Goal: Obtain resource: Download file/media

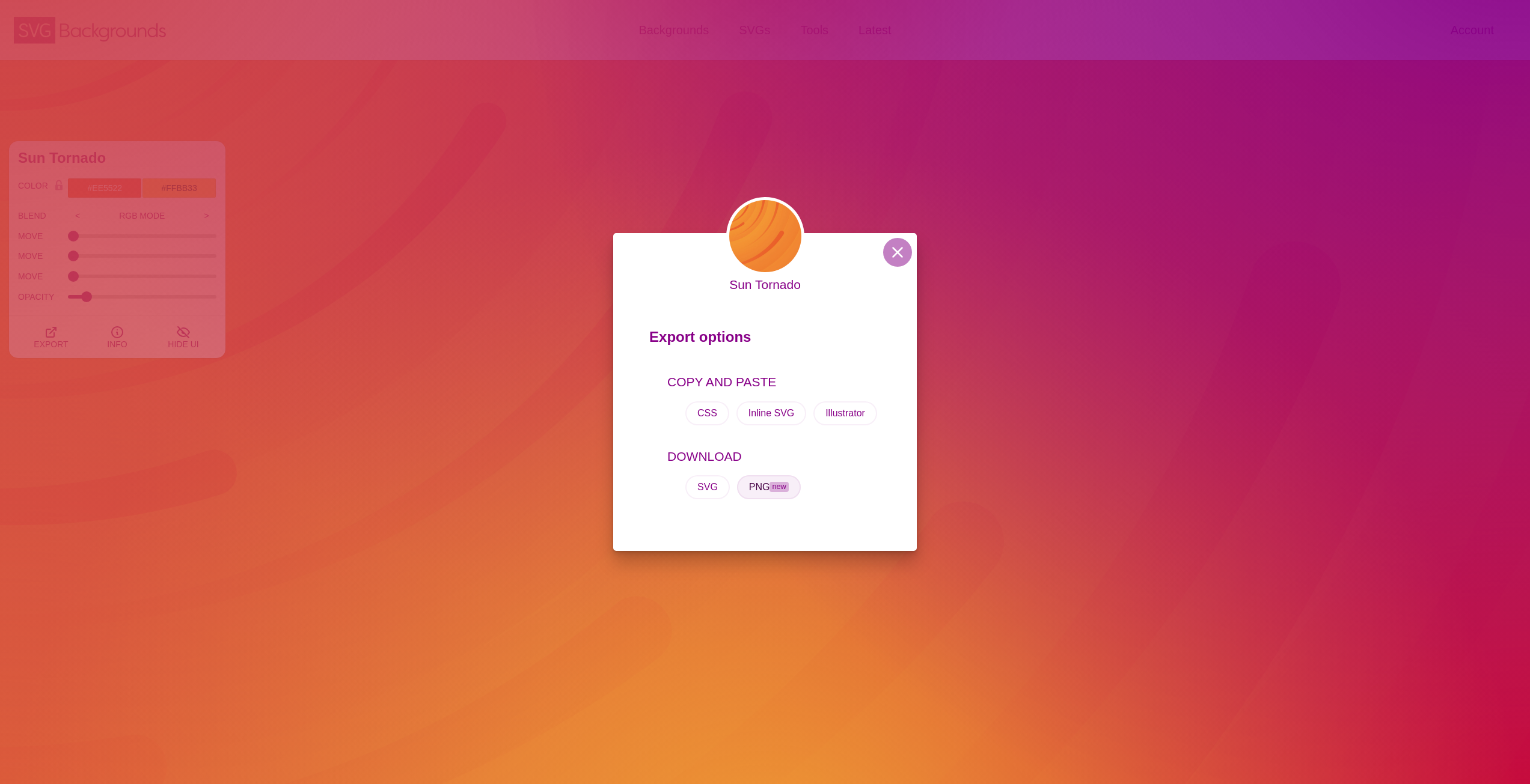
scroll to position [1382, 0]
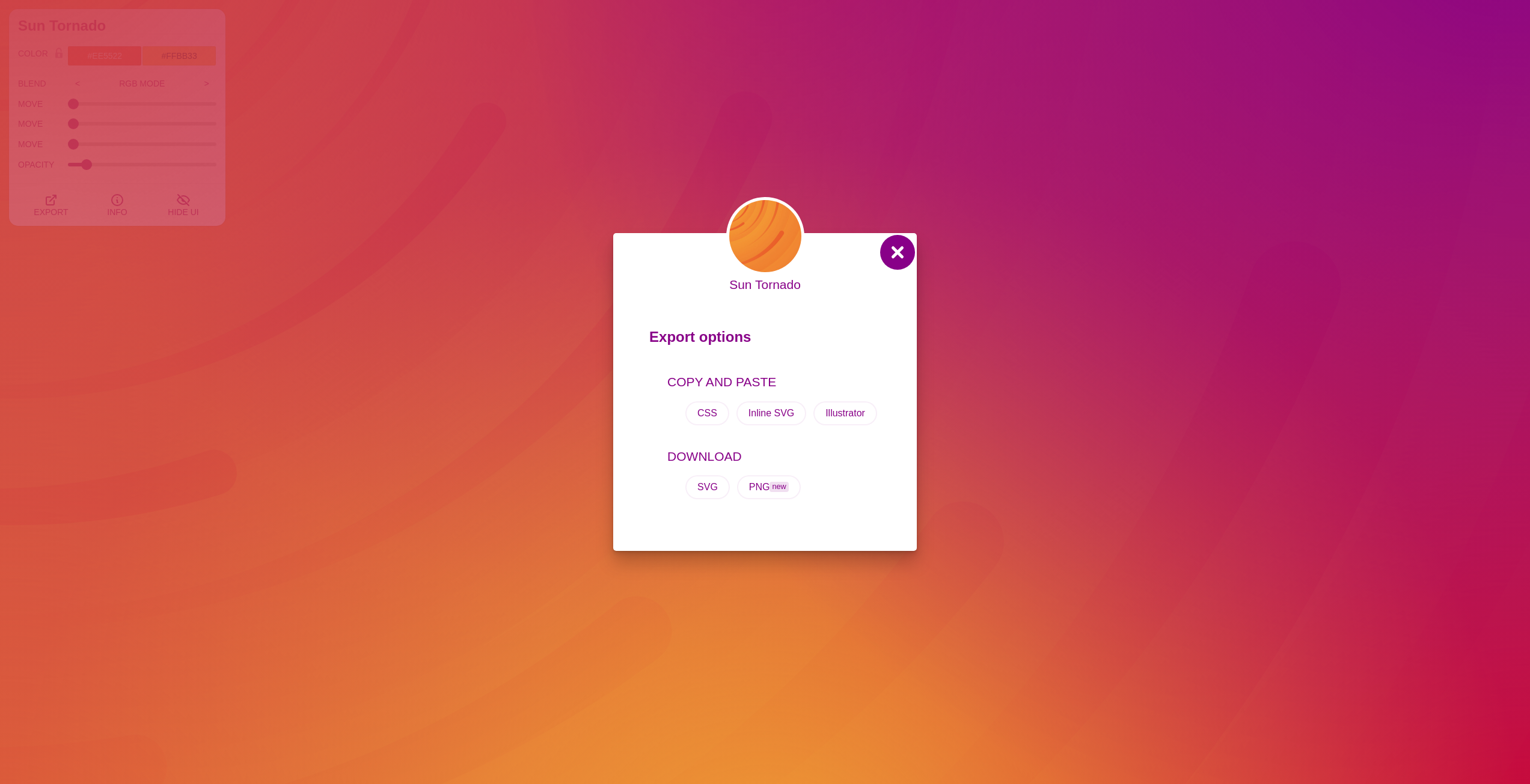
click at [885, 247] on button at bounding box center [897, 252] width 29 height 29
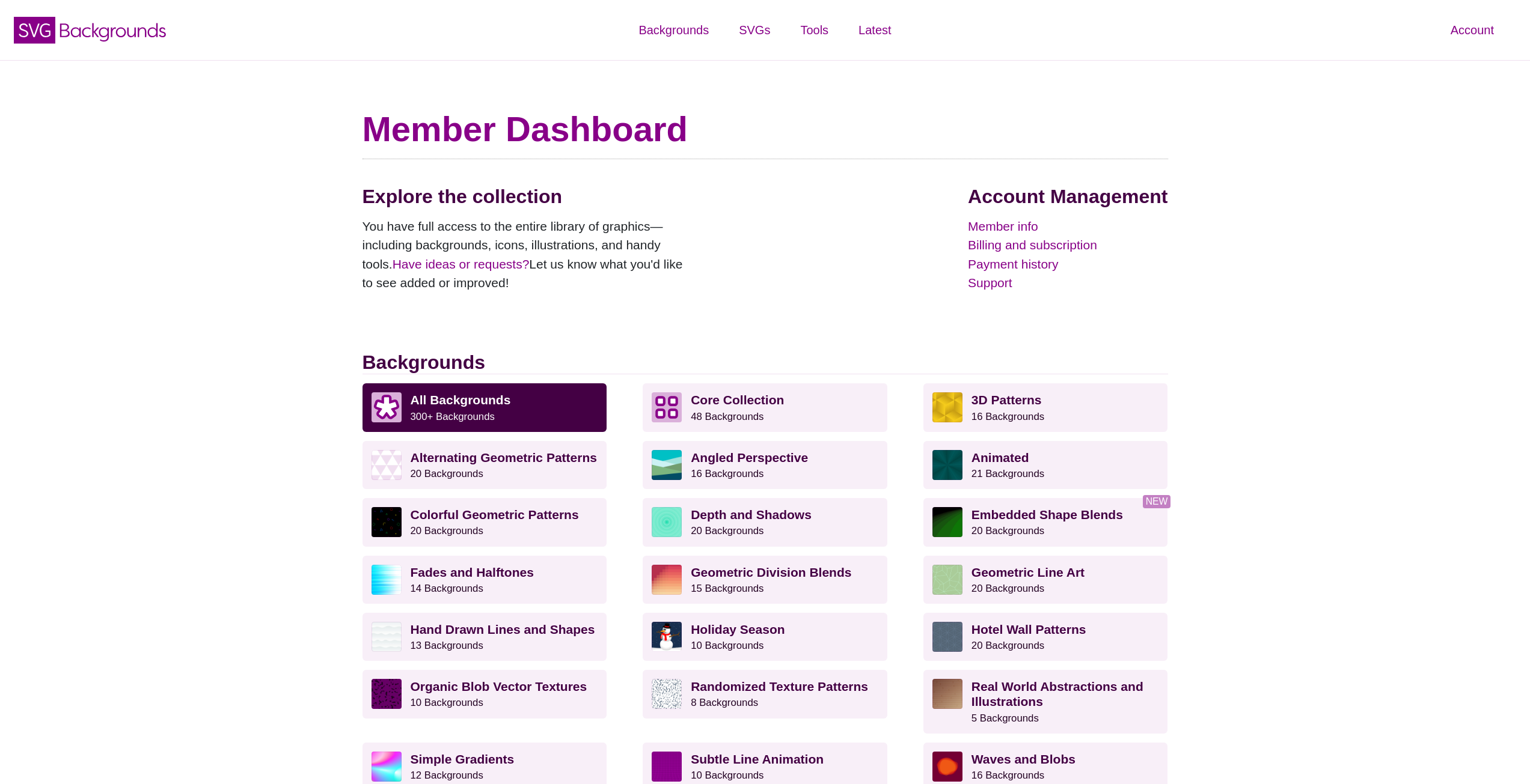
scroll to position [300, 0]
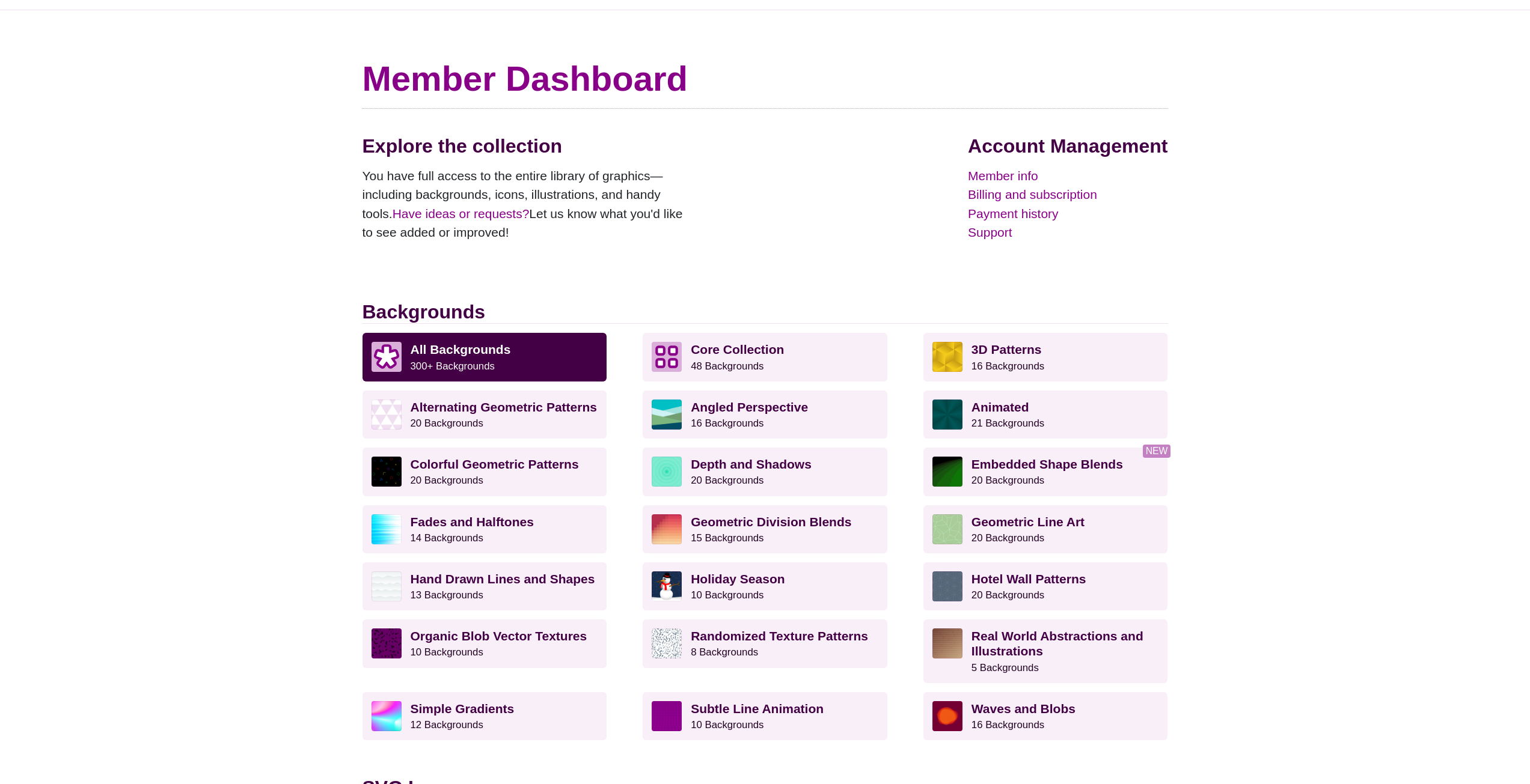
scroll to position [120, 0]
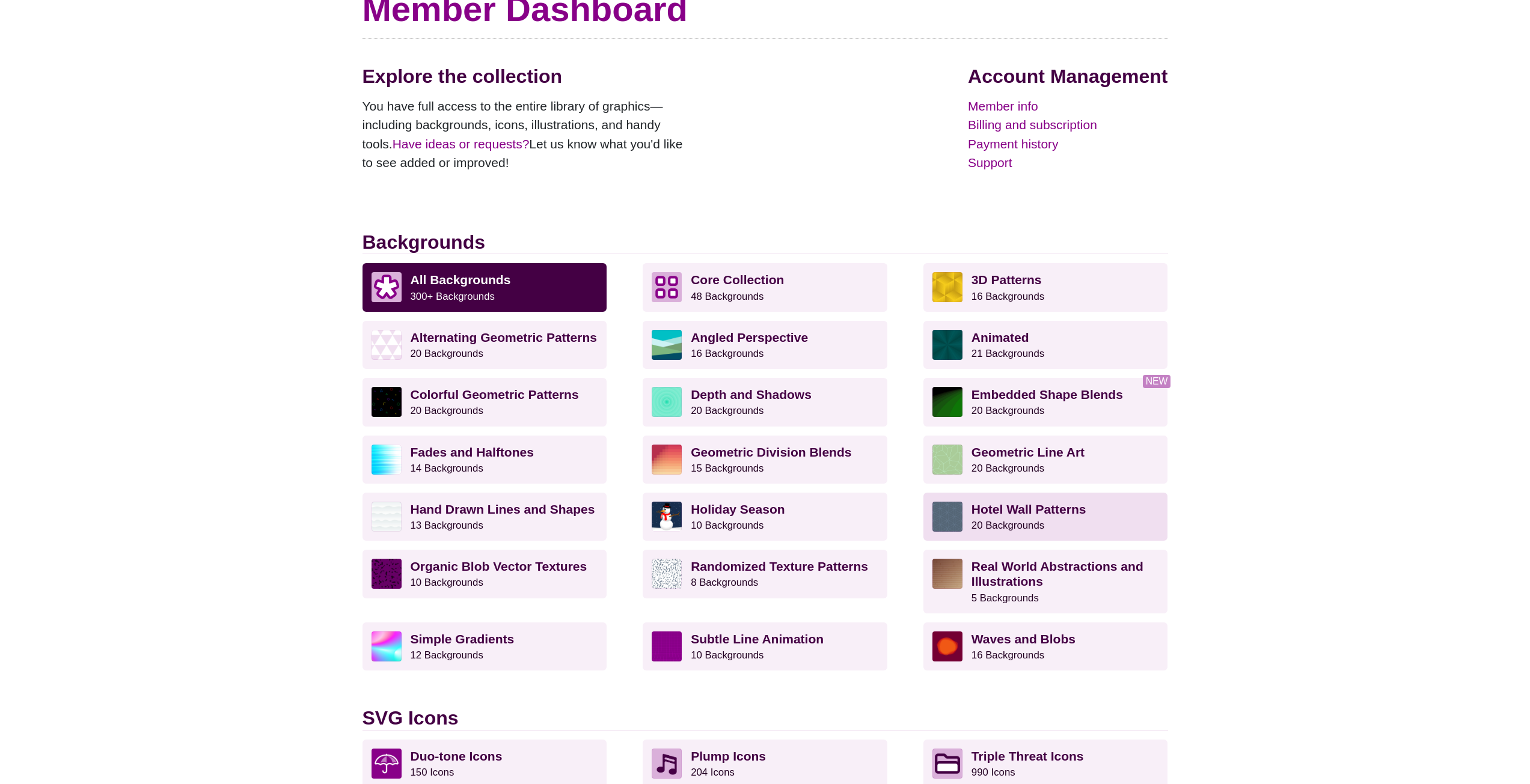
click at [1007, 525] on small "20 Backgrounds" at bounding box center [1007, 526] width 73 height 12
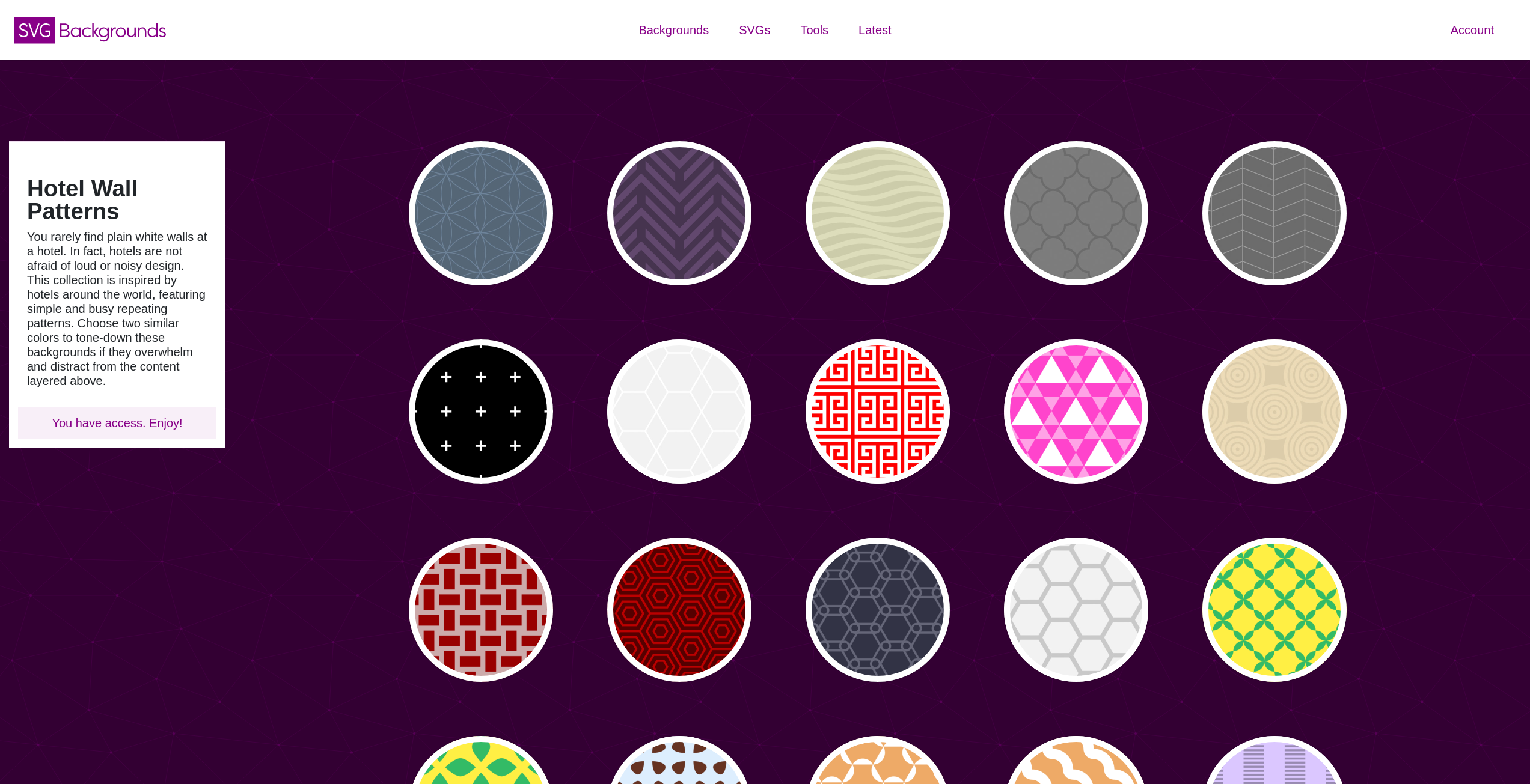
type input "#450057"
type input "#FFFFFF"
click at [1278, 177] on div "PREVIEW" at bounding box center [1274, 213] width 144 height 144
type input "#555555"
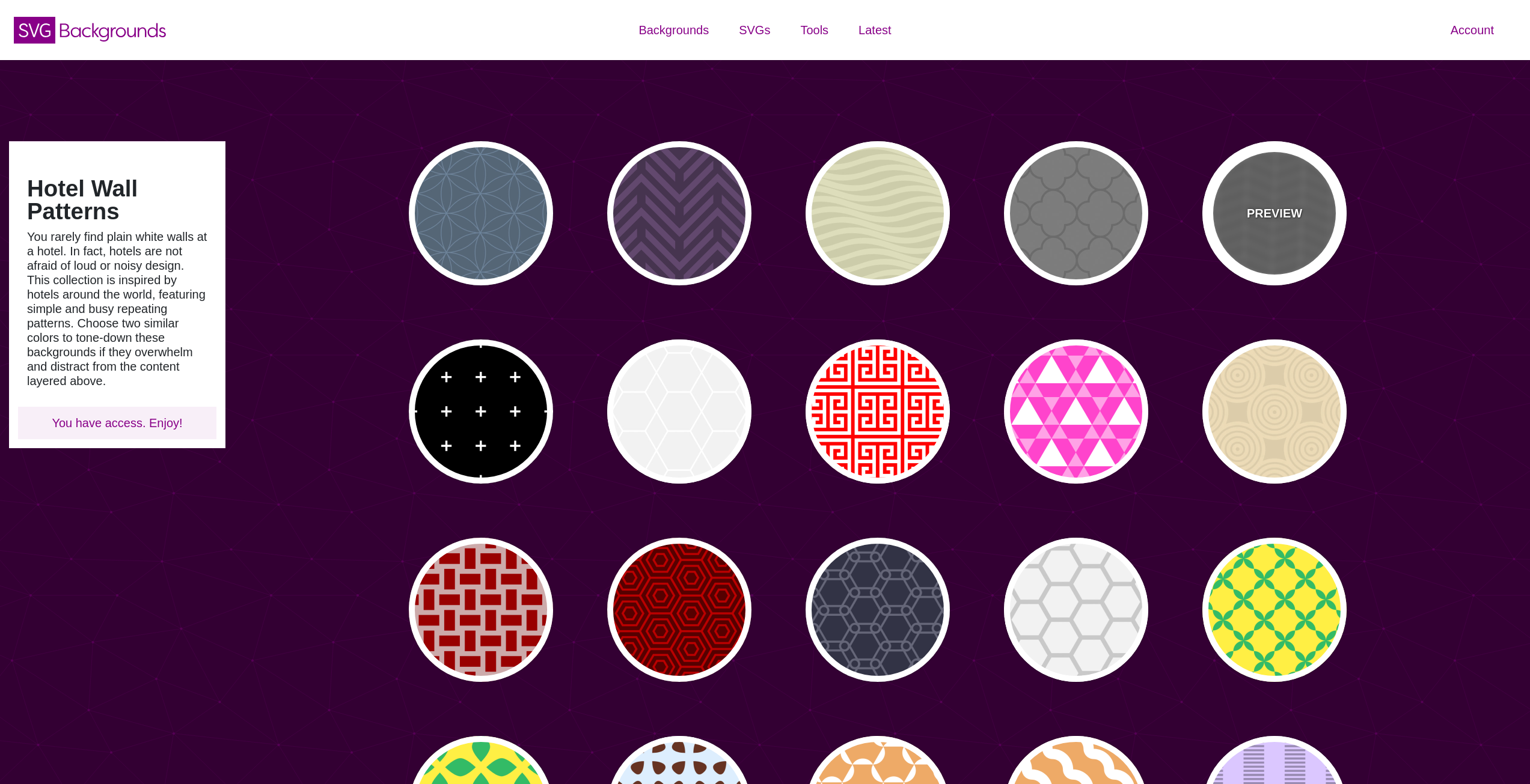
type input "#555555"
type input "#888888"
type input "20"
type input "5"
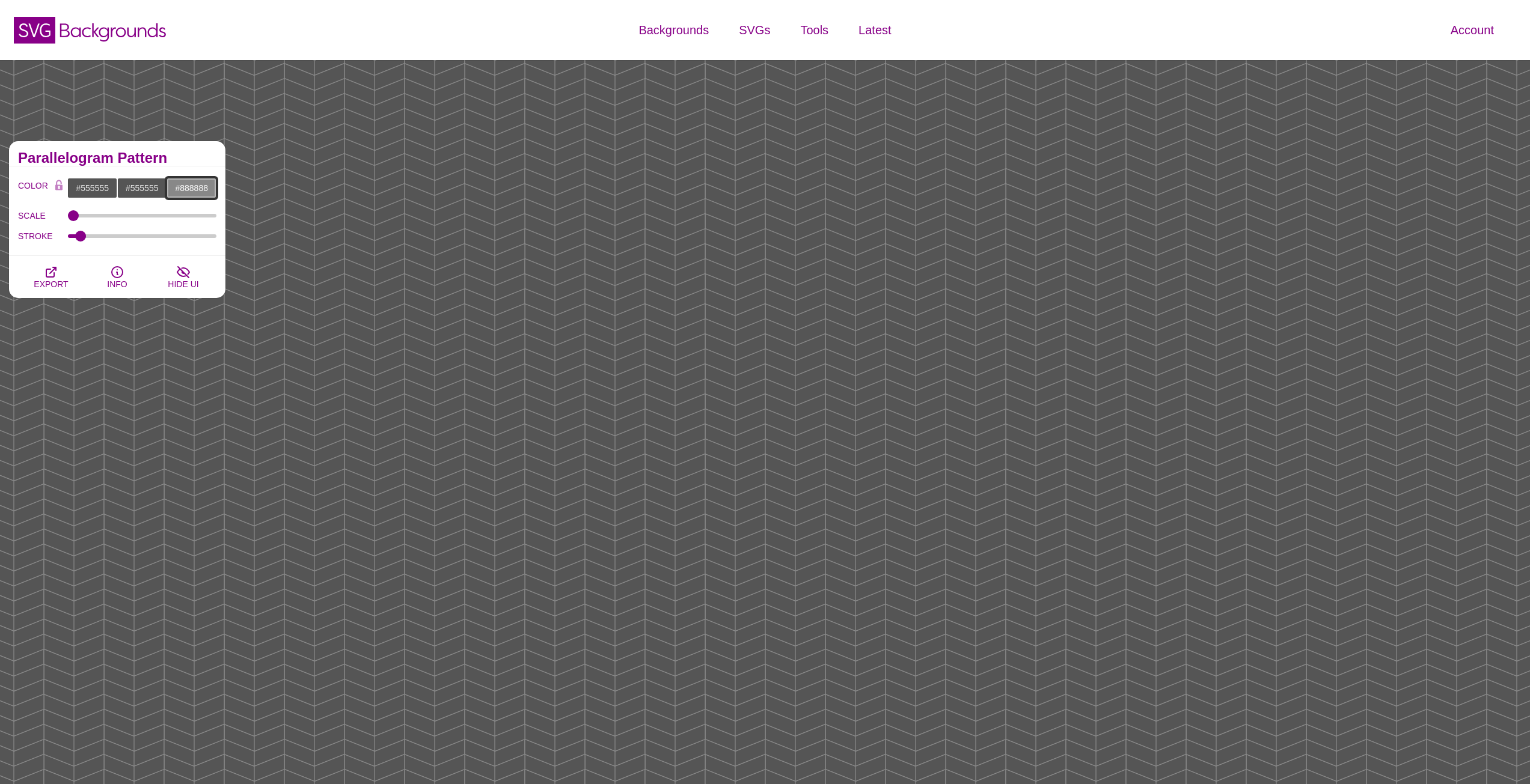
click at [185, 187] on input "#888888" at bounding box center [192, 188] width 50 height 21
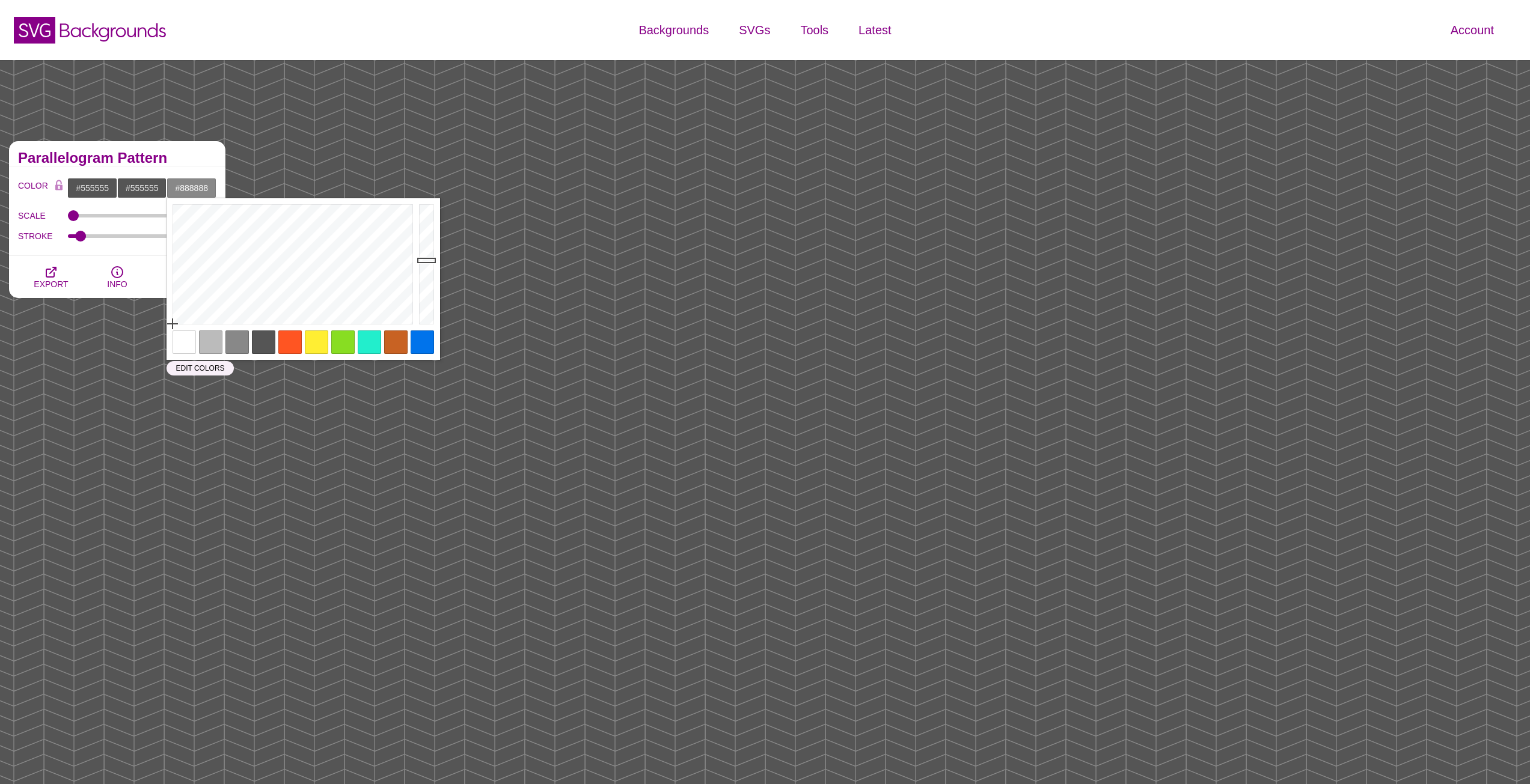
click at [187, 346] on div at bounding box center [184, 342] width 24 height 23
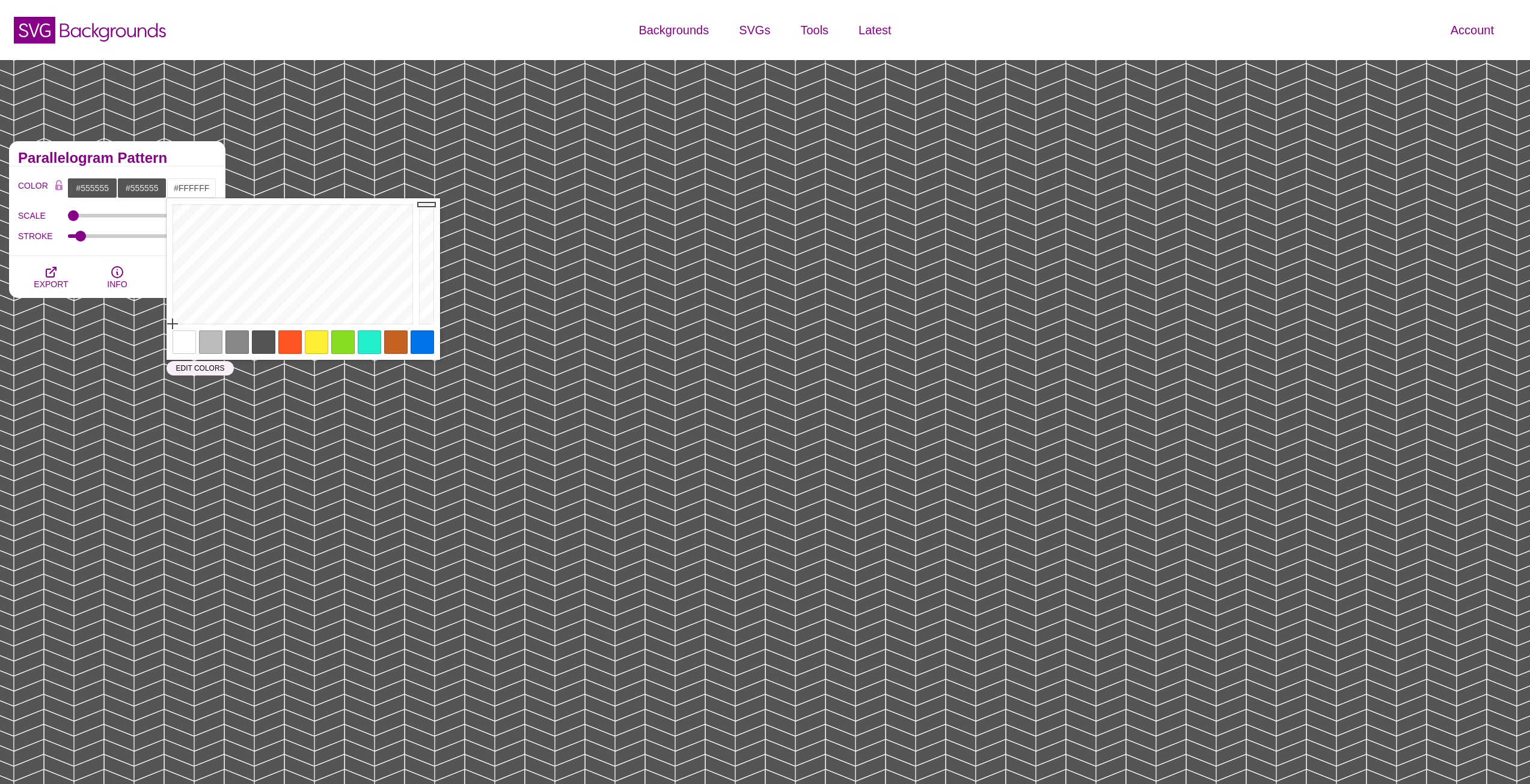
click at [263, 336] on div at bounding box center [264, 342] width 24 height 23
type input "#555555"
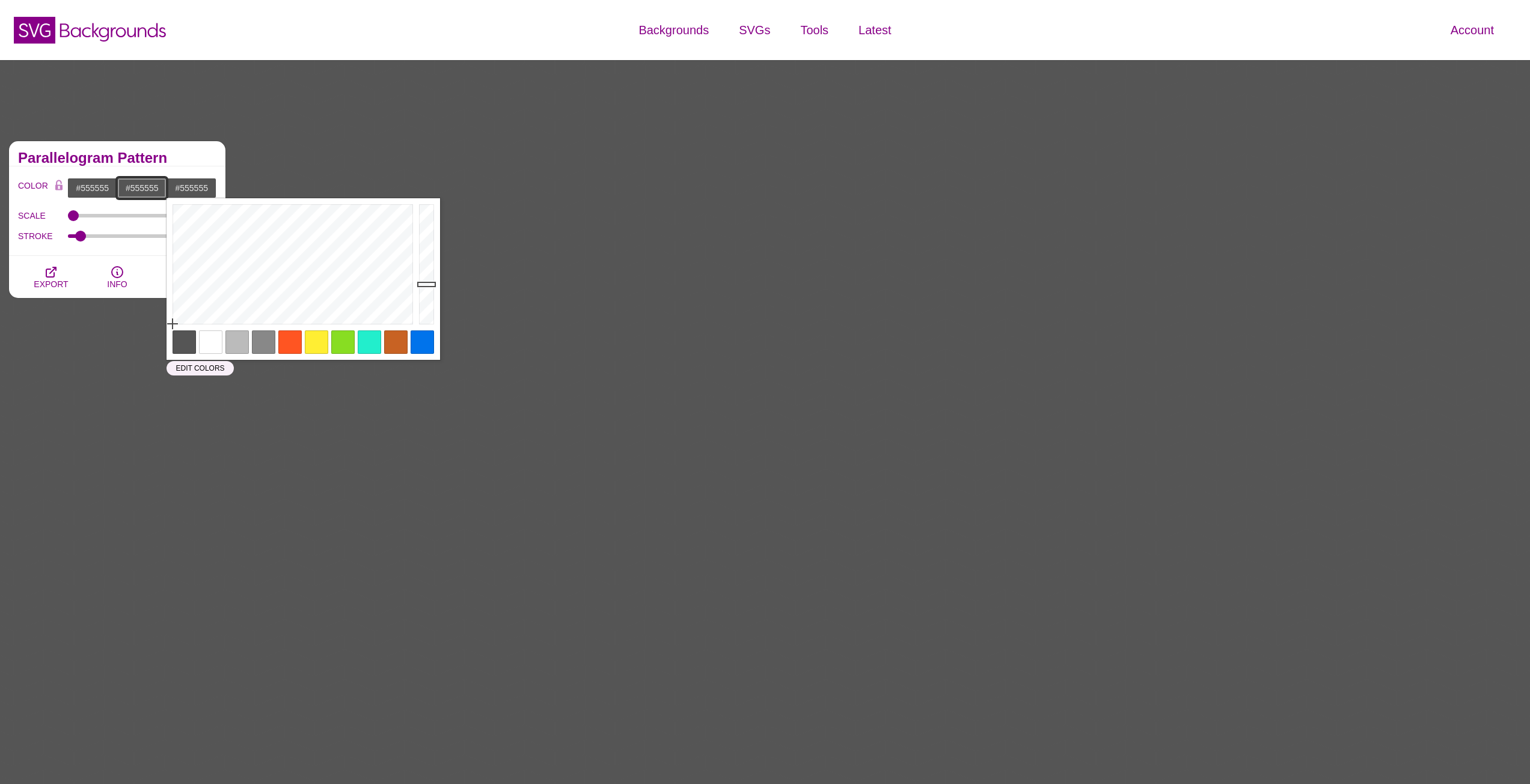
drag, startPoint x: 137, startPoint y: 186, endPoint x: 144, endPoint y: 197, distance: 13.0
click at [138, 186] on input "#555555" at bounding box center [142, 188] width 50 height 21
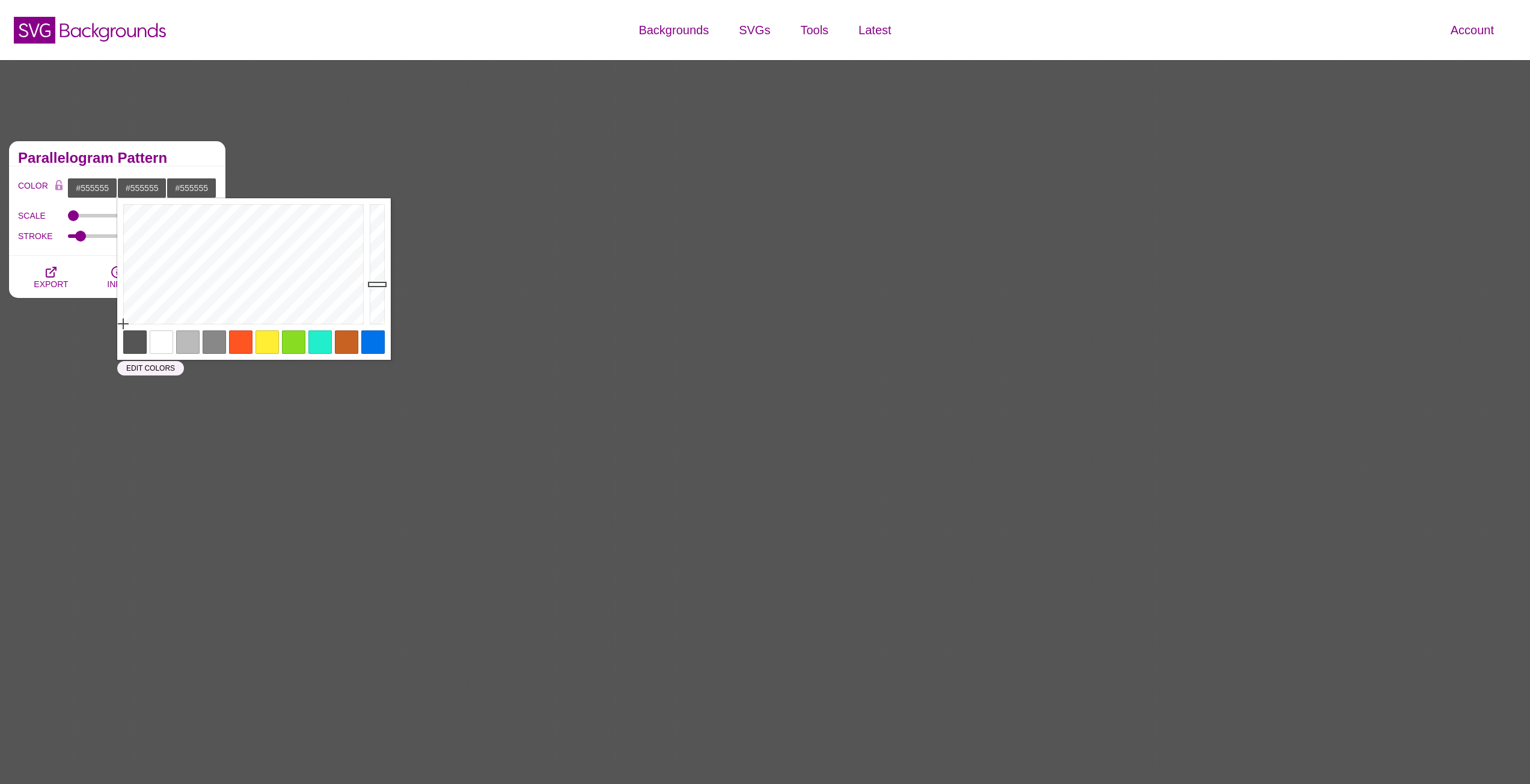
click at [167, 343] on div at bounding box center [162, 342] width 24 height 23
type input "#FFFFFF"
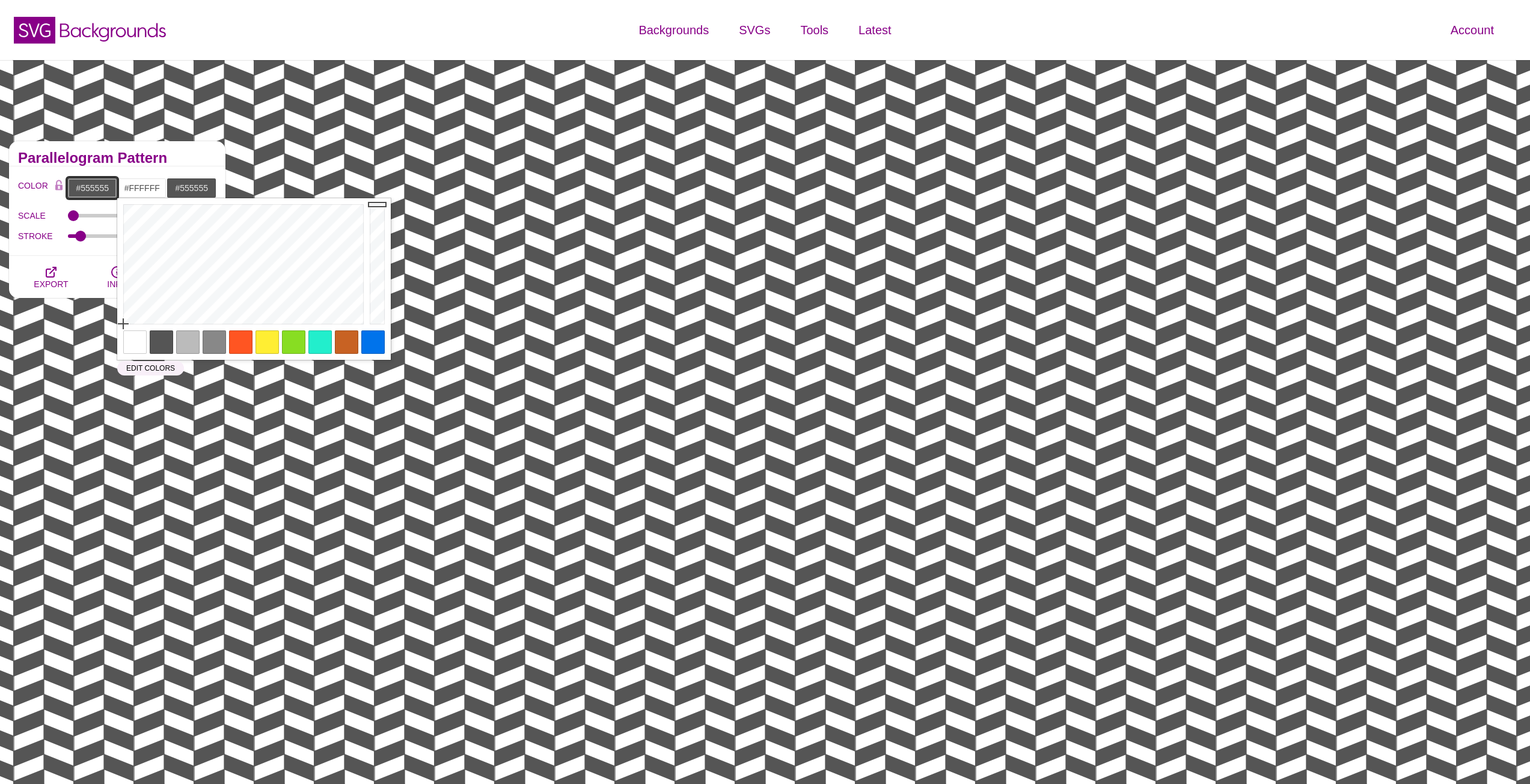
click at [87, 181] on input "#555555" at bounding box center [93, 188] width 50 height 21
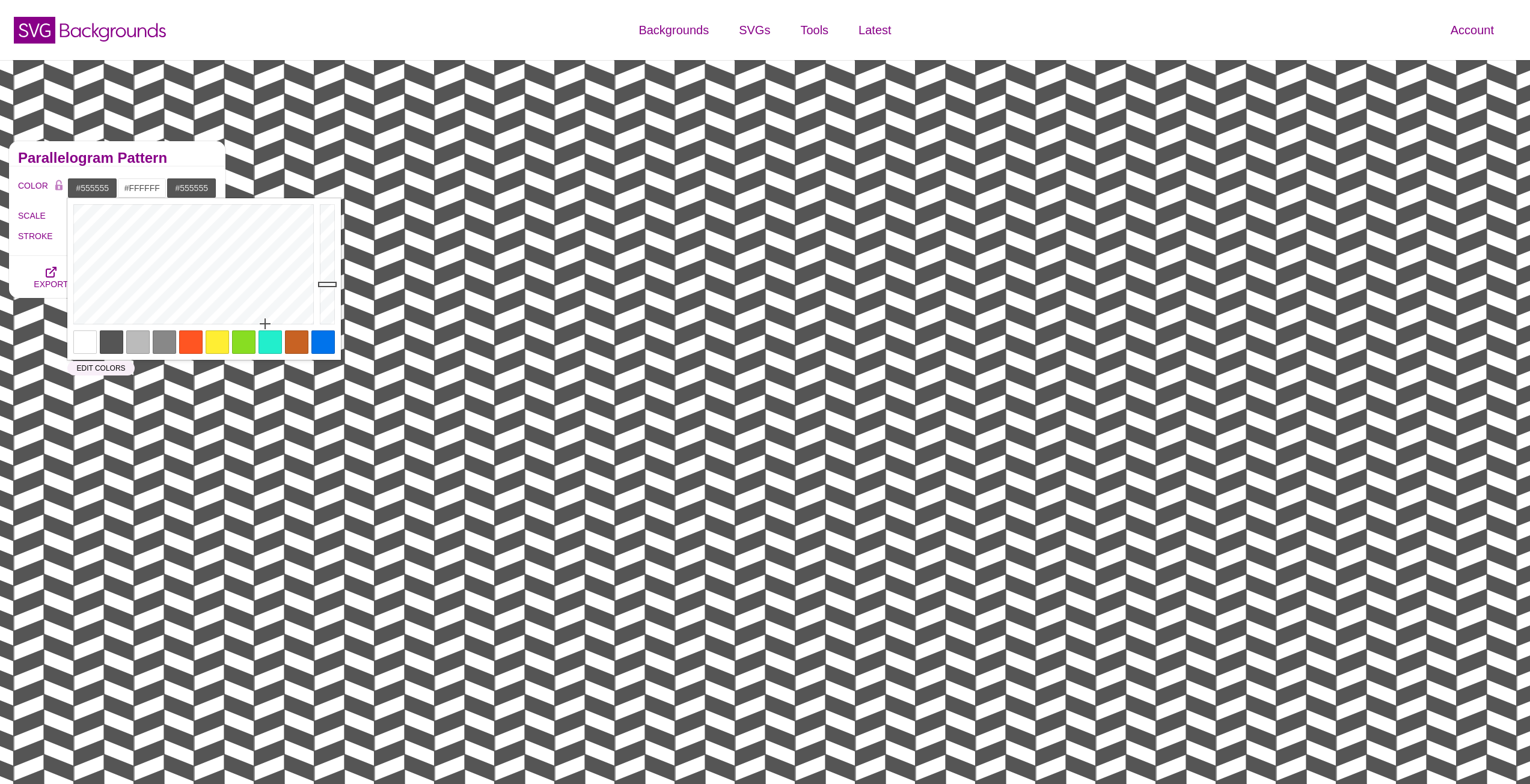
click at [93, 338] on div at bounding box center [85, 342] width 24 height 23
type input "#FFFFFF"
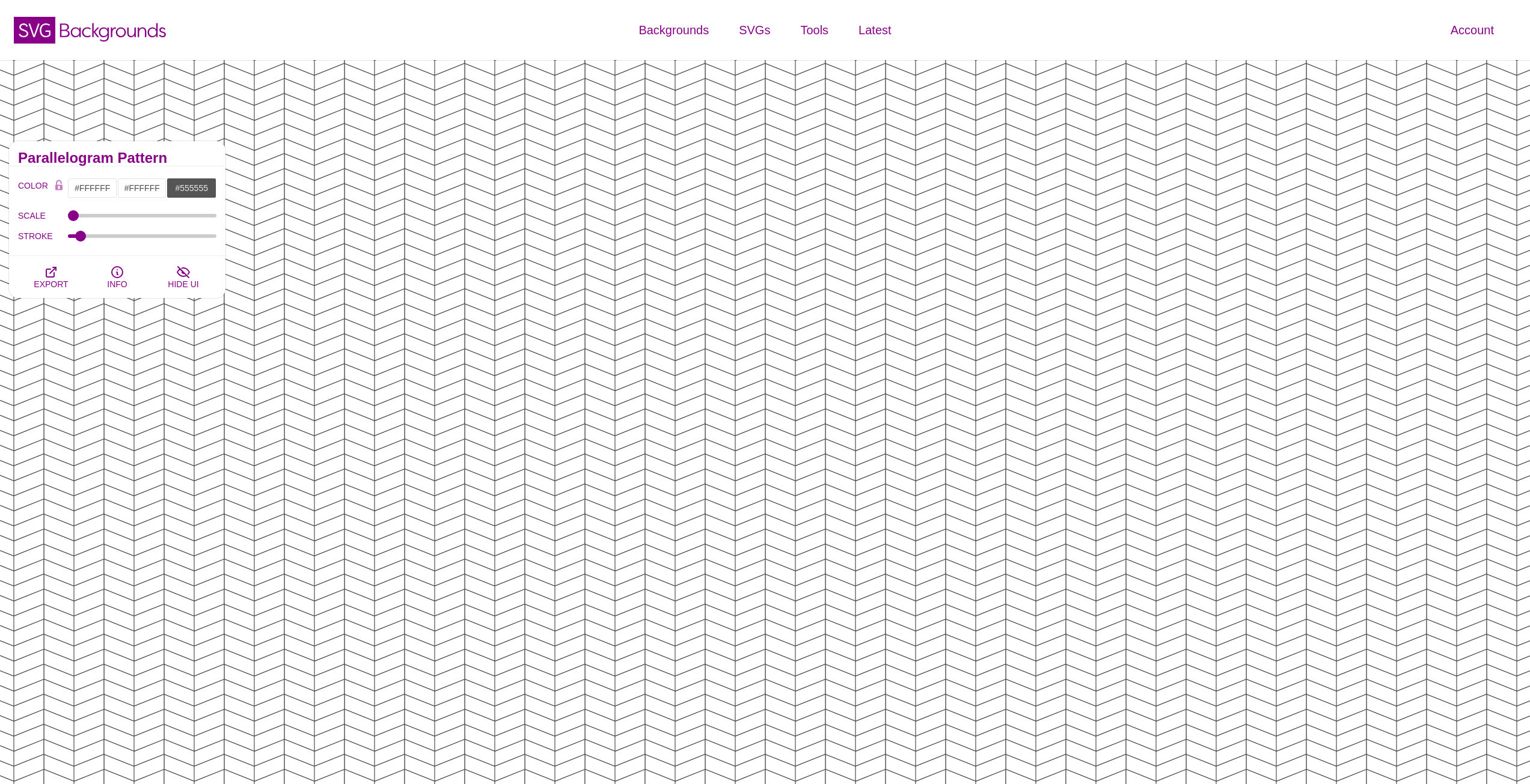
click at [183, 163] on div "Parallelogram Pattern" at bounding box center [117, 153] width 217 height 25
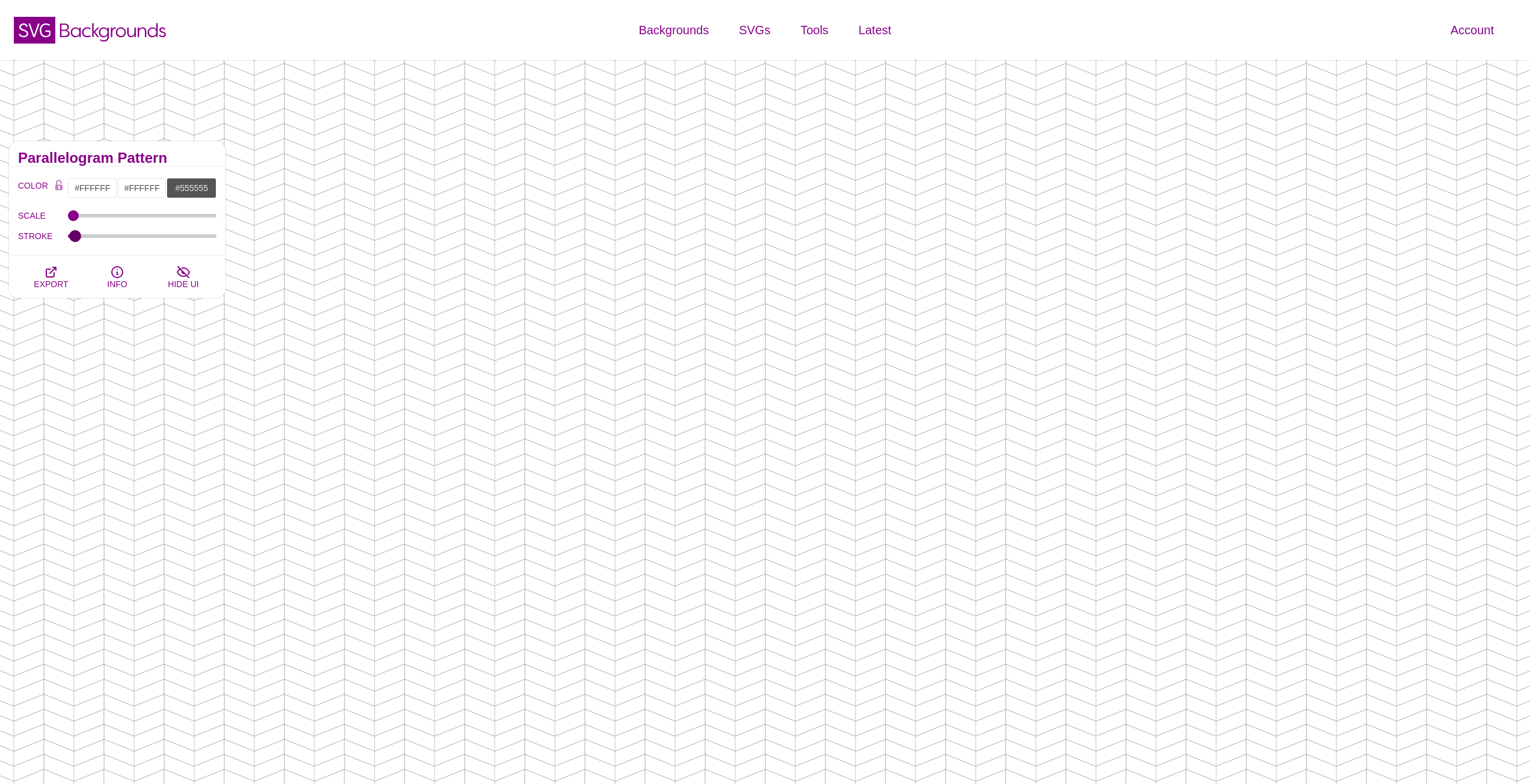
type input "1.4"
click at [75, 239] on input "STROKE" at bounding box center [142, 236] width 149 height 5
drag, startPoint x: 74, startPoint y: 212, endPoint x: 82, endPoint y: 213, distance: 8.1
type input "145"
click at [82, 213] on input "SCALE" at bounding box center [142, 215] width 149 height 5
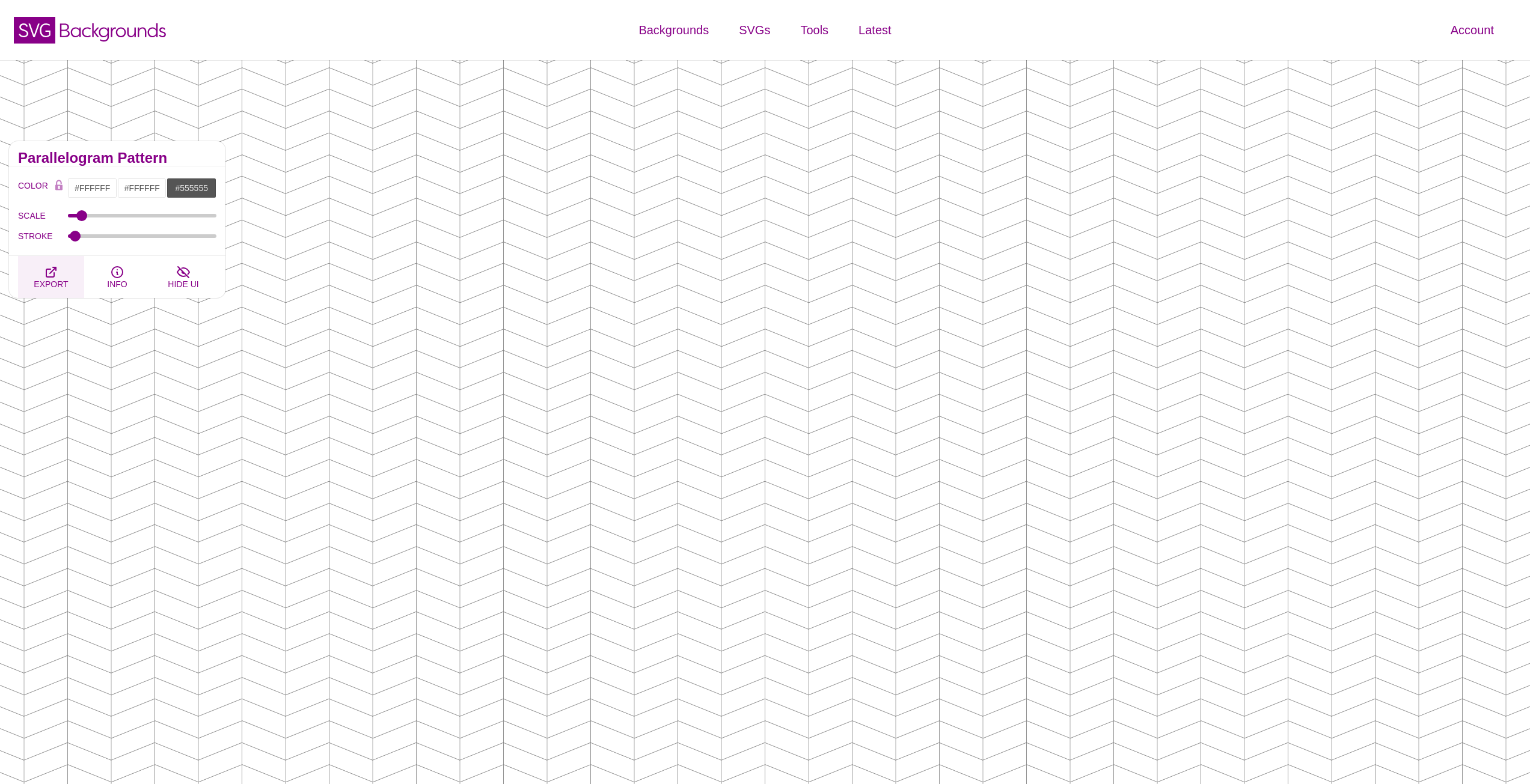
click at [61, 280] on span "EXPORT" at bounding box center [51, 284] width 35 height 10
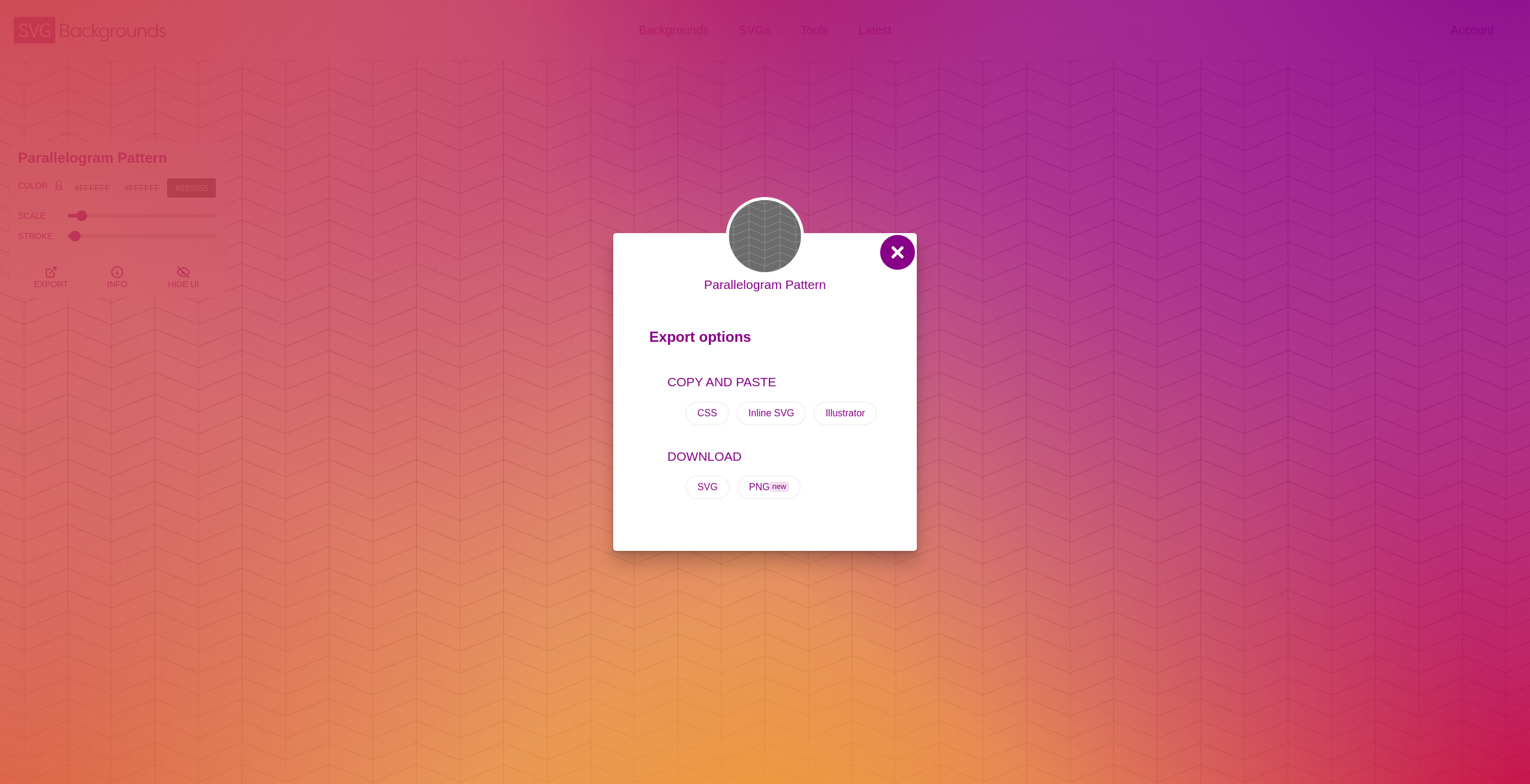
click at [895, 259] on button at bounding box center [897, 252] width 29 height 29
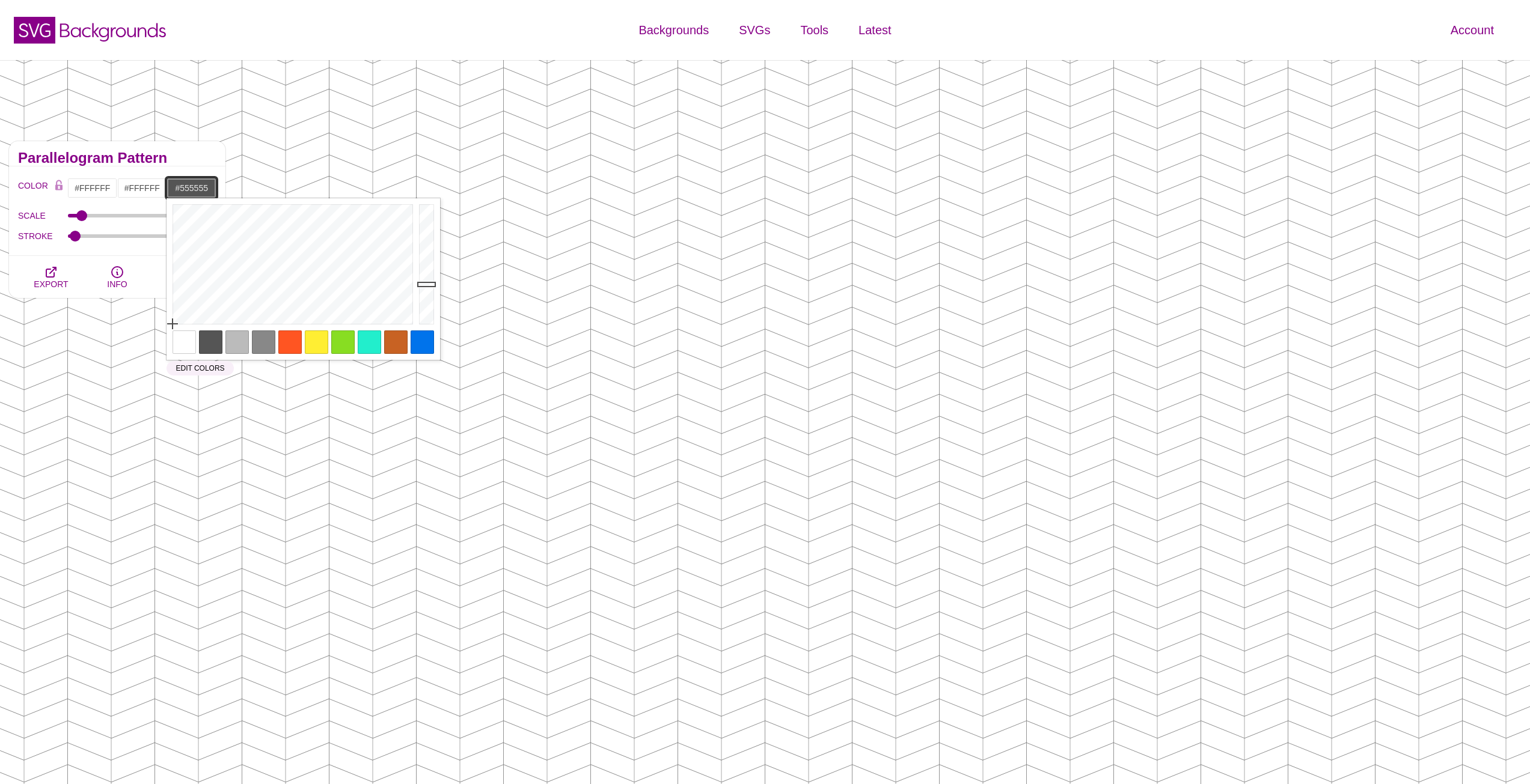
click at [203, 190] on input "#555555" at bounding box center [192, 188] width 50 height 21
drag, startPoint x: 428, startPoint y: 286, endPoint x: 423, endPoint y: 313, distance: 27.5
click at [423, 313] on div at bounding box center [427, 264] width 24 height 132
click at [329, 211] on div at bounding box center [292, 264] width 250 height 132
click at [193, 153] on h2 "Parallelogram Pattern" at bounding box center [118, 158] width 198 height 10
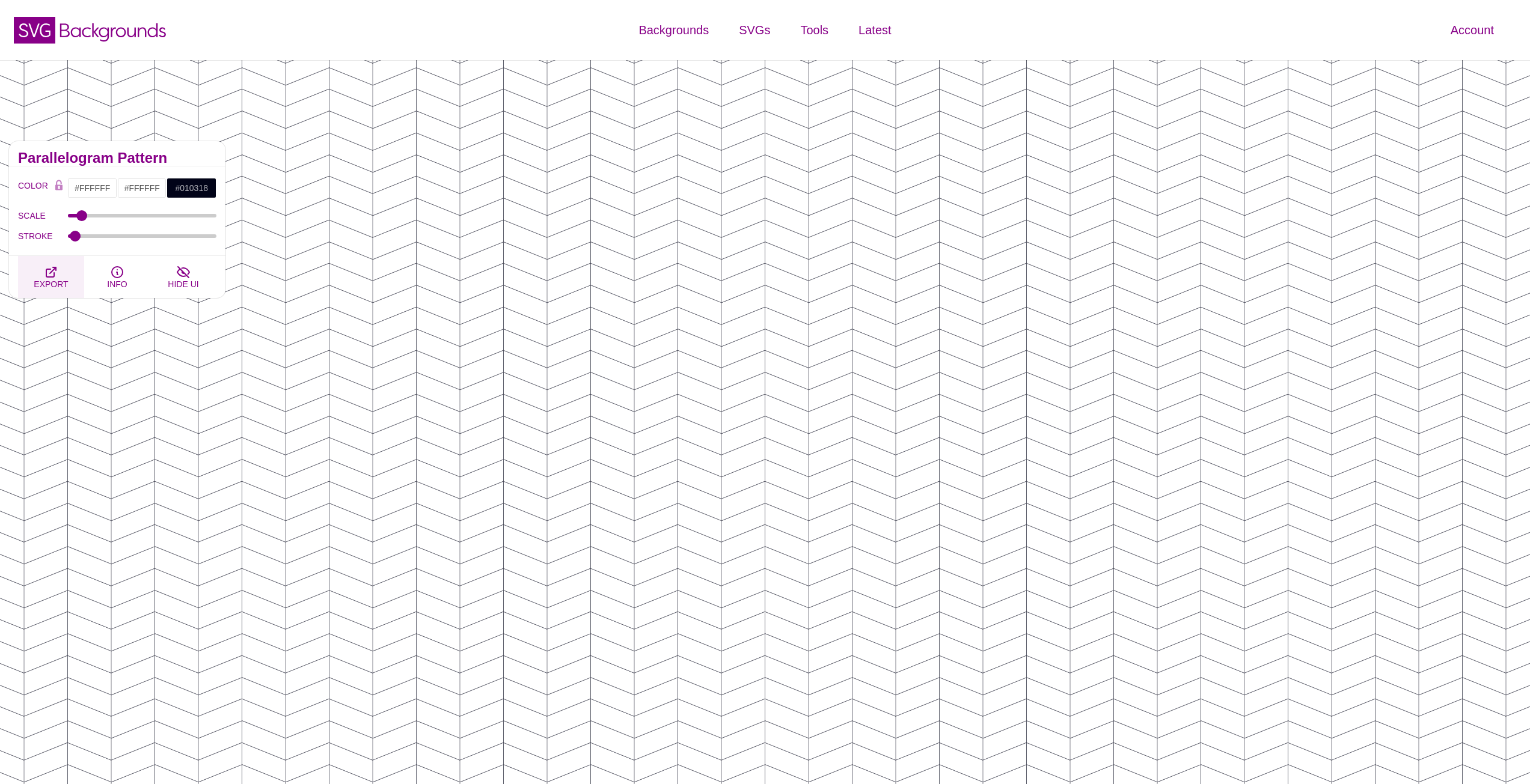
click at [59, 280] on span "EXPORT" at bounding box center [51, 284] width 35 height 10
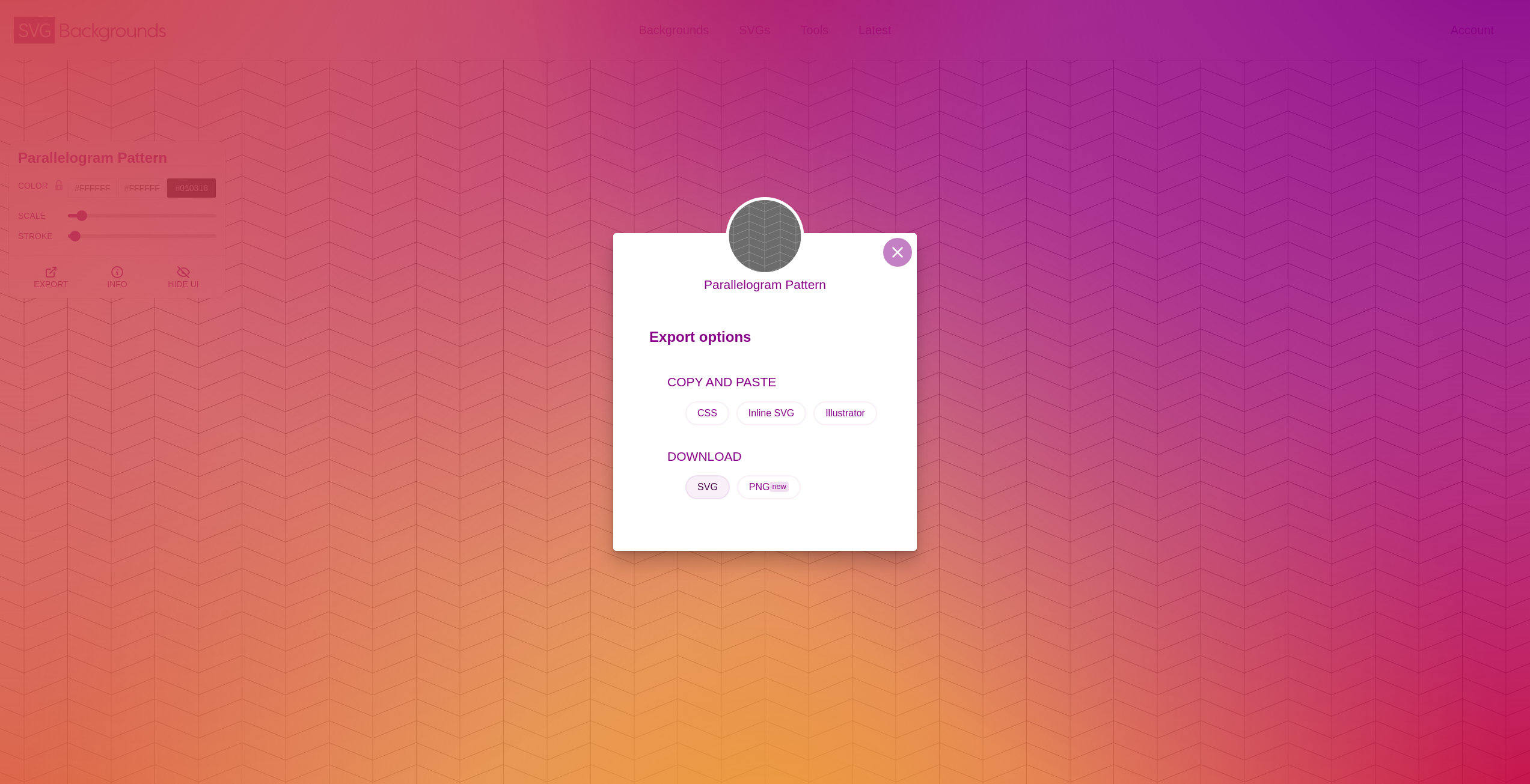
click at [707, 484] on button "SVG" at bounding box center [707, 487] width 45 height 24
click at [768, 481] on button "PNG new" at bounding box center [768, 487] width 64 height 24
click at [901, 249] on button at bounding box center [897, 252] width 29 height 29
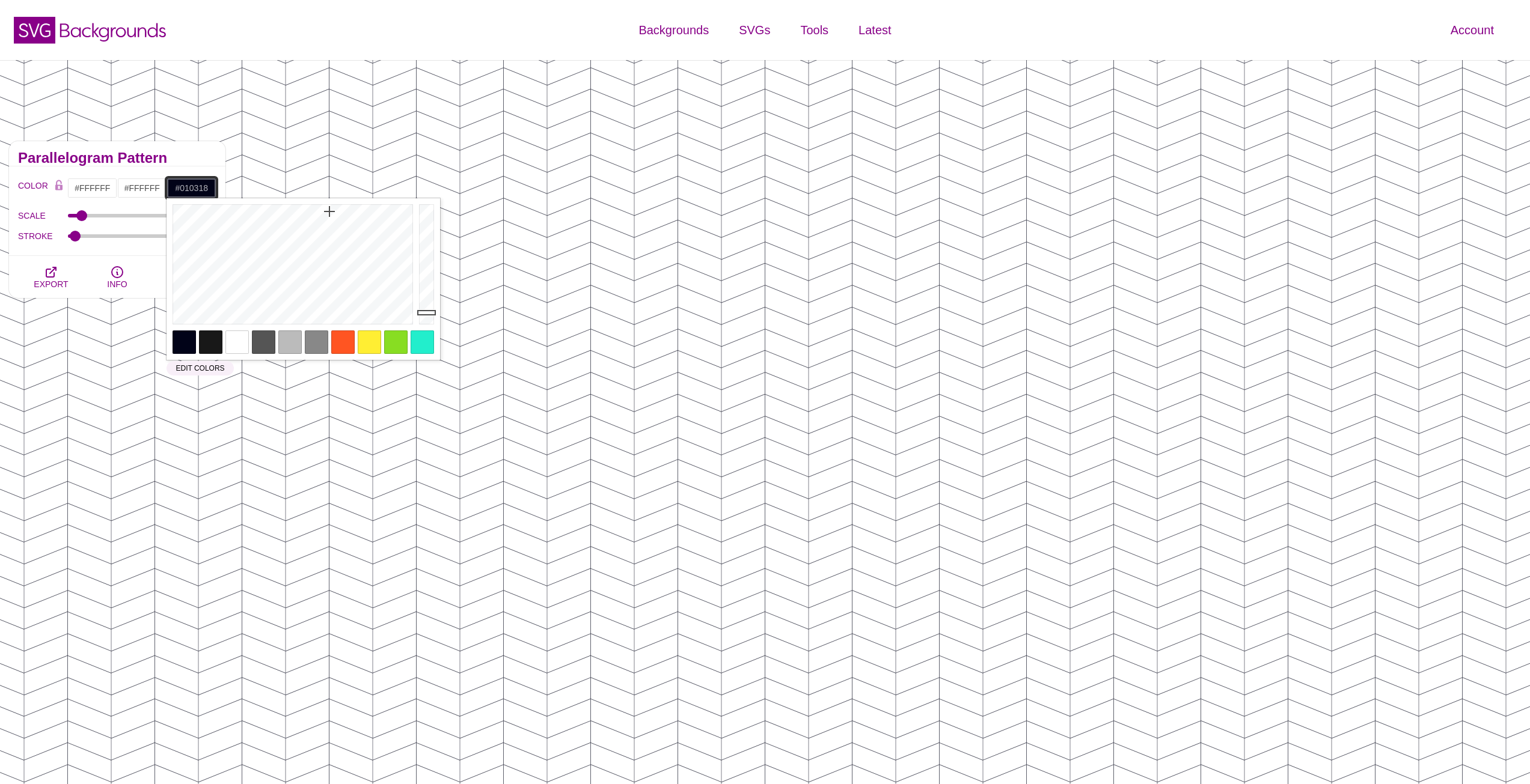
click at [188, 190] on input "#010318" at bounding box center [192, 188] width 50 height 21
type input "#000000"
drag, startPoint x: 428, startPoint y: 313, endPoint x: 425, endPoint y: 338, distance: 25.2
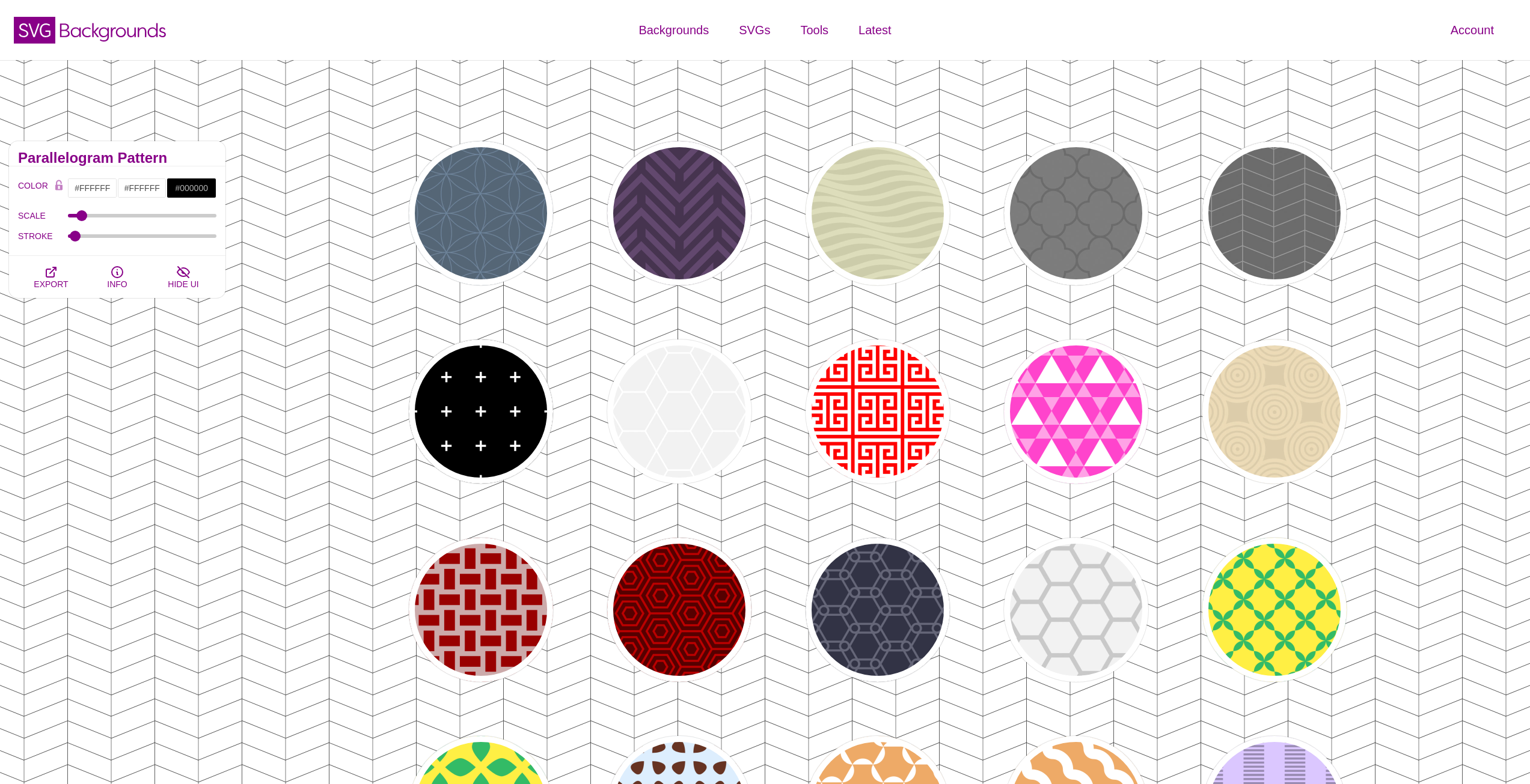
click at [450, 47] on div "SVG Backgrounds Logo" at bounding box center [255, 30] width 510 height 54
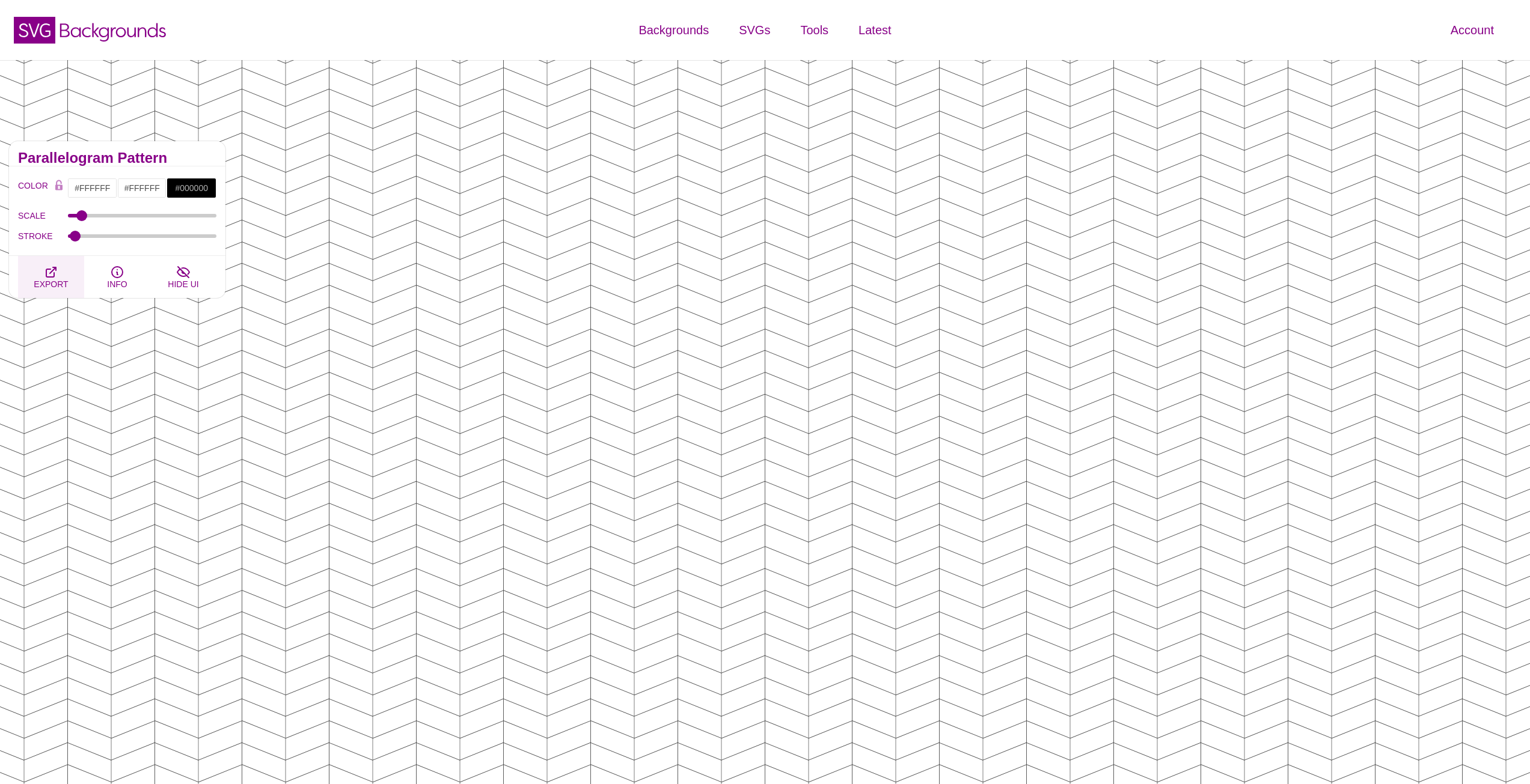
click at [60, 280] on span "EXPORT" at bounding box center [51, 284] width 35 height 10
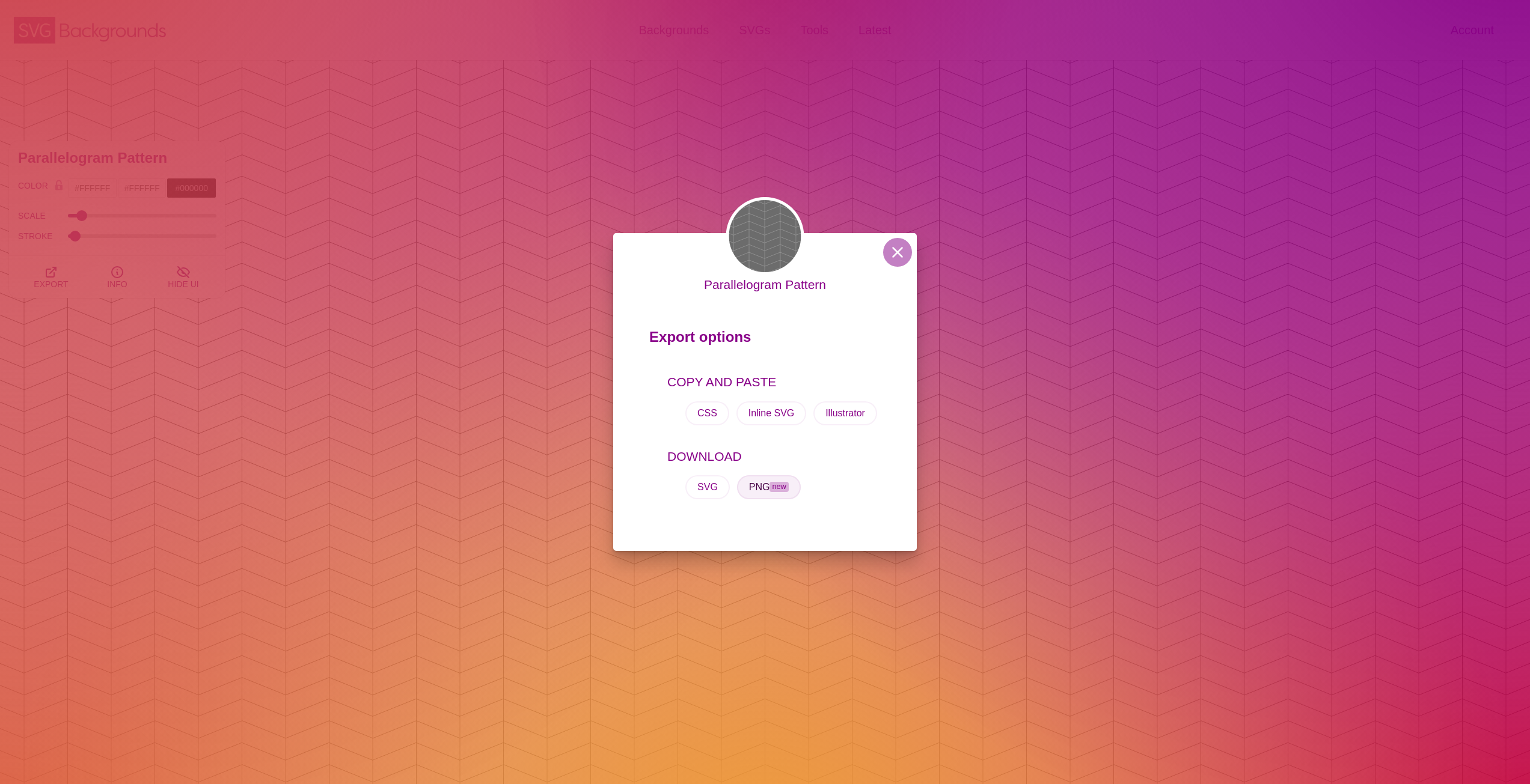
click at [772, 486] on span "new" at bounding box center [778, 487] width 18 height 10
click at [891, 246] on button at bounding box center [897, 252] width 29 height 29
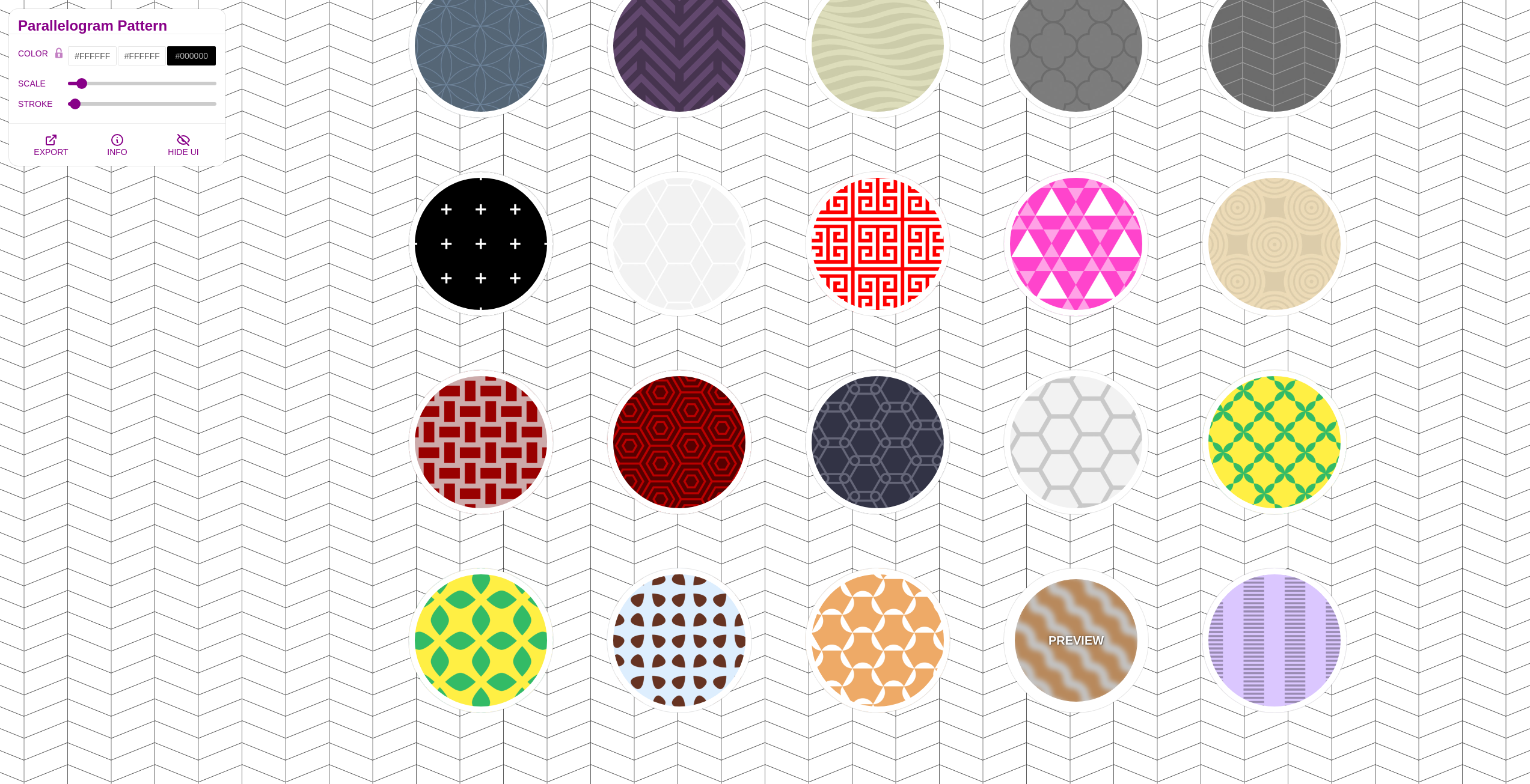
scroll to position [180, 0]
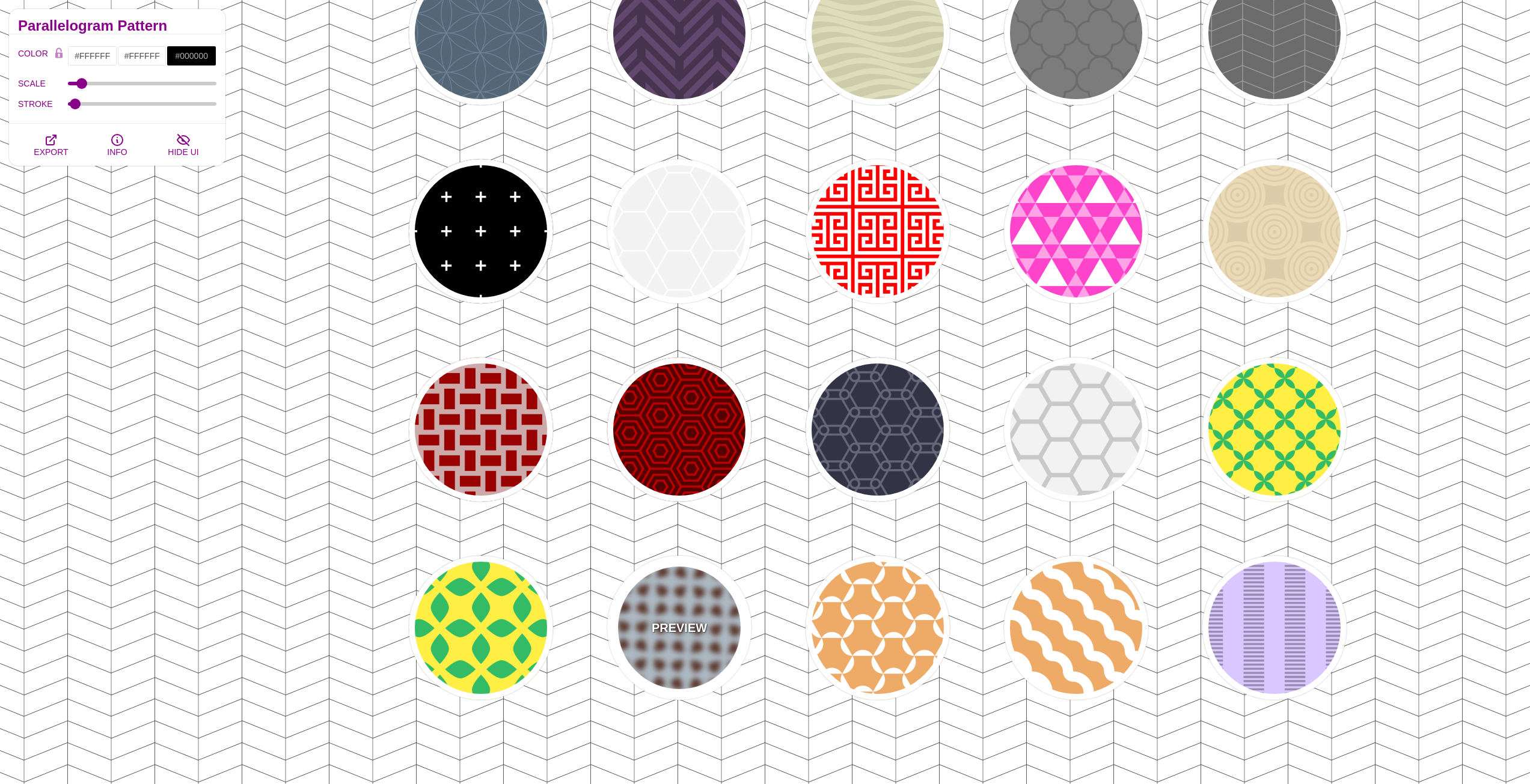
click at [682, 603] on div "PREVIEW" at bounding box center [679, 628] width 144 height 144
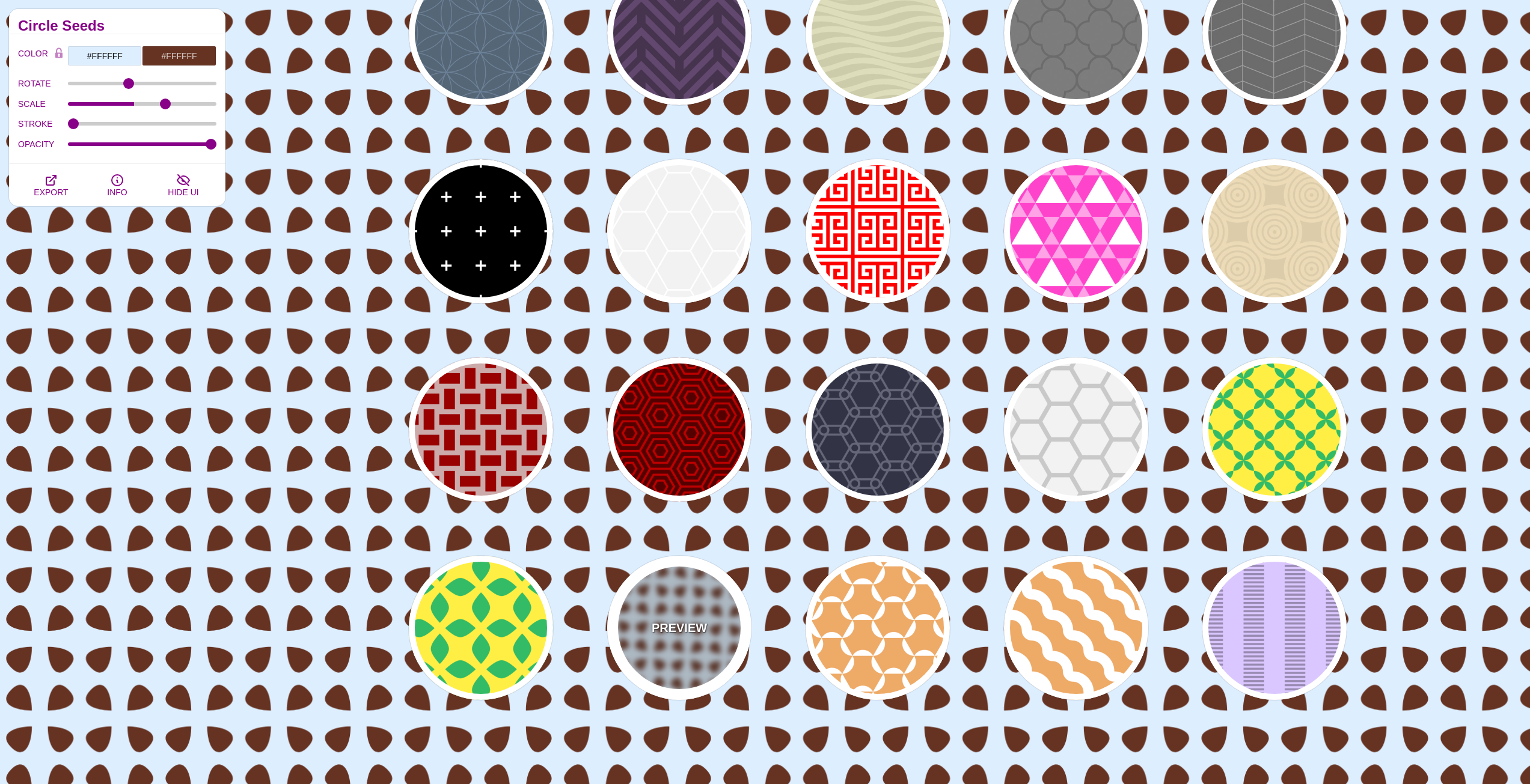
type input "#DDEEFF"
type input "#663322"
type input "0"
type input "1"
type input "0"
